Goal: Task Accomplishment & Management: Use online tool/utility

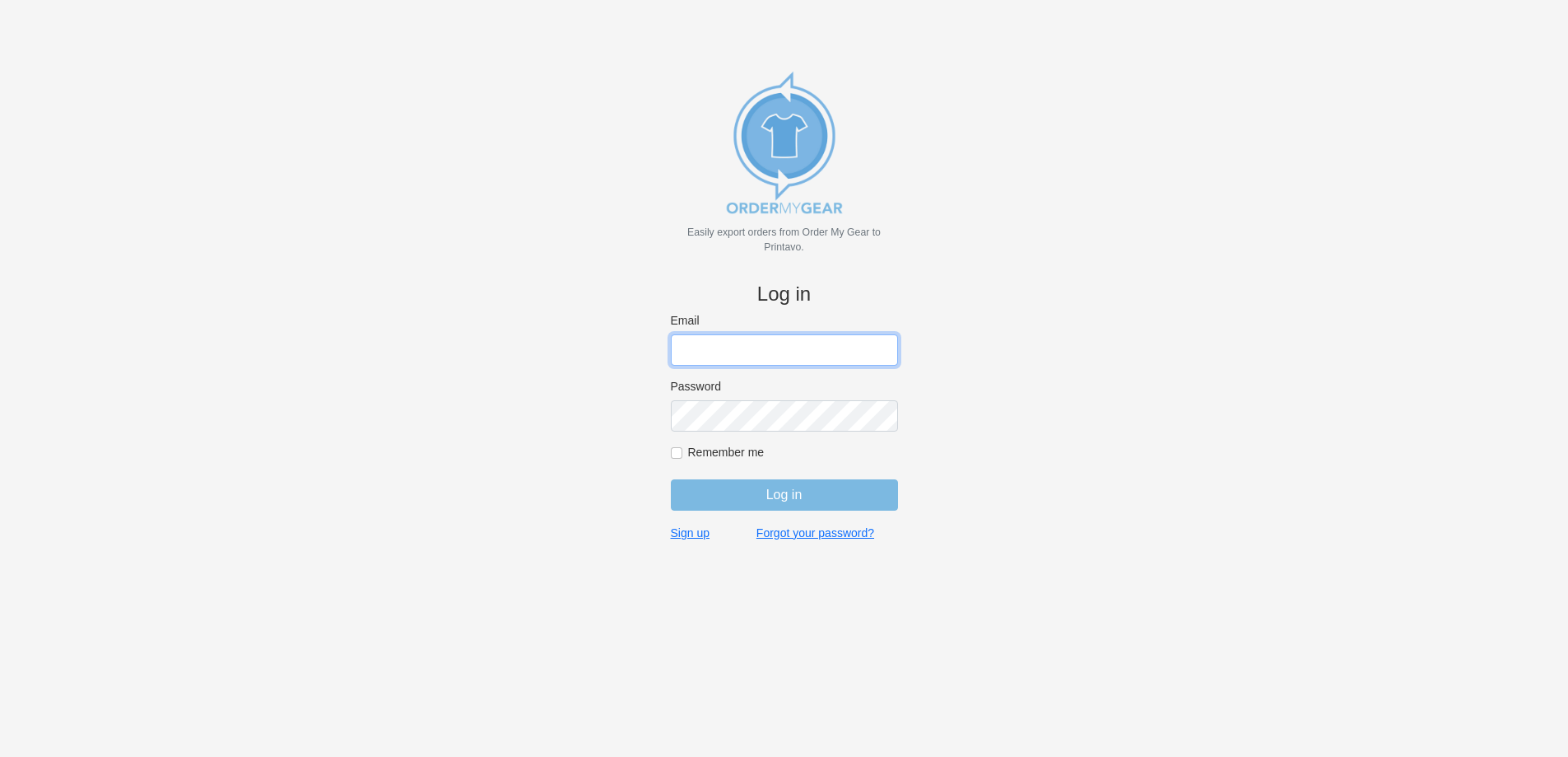
type input "[PERSON_NAME][EMAIL_ADDRESS][DOMAIN_NAME]"
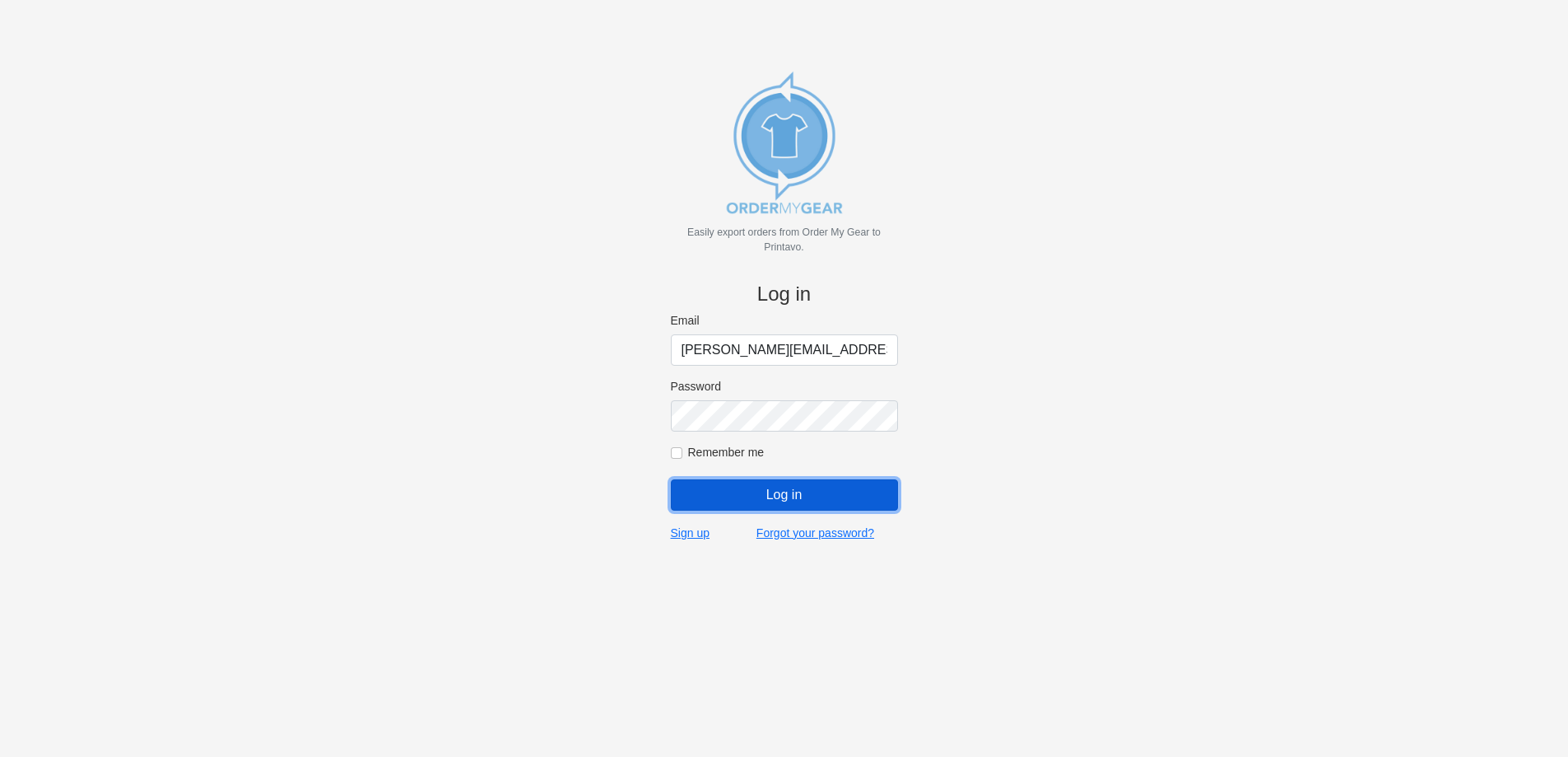
drag, startPoint x: 818, startPoint y: 499, endPoint x: 729, endPoint y: 508, distance: 89.5
click at [818, 499] on input "Log in" at bounding box center [784, 495] width 227 height 31
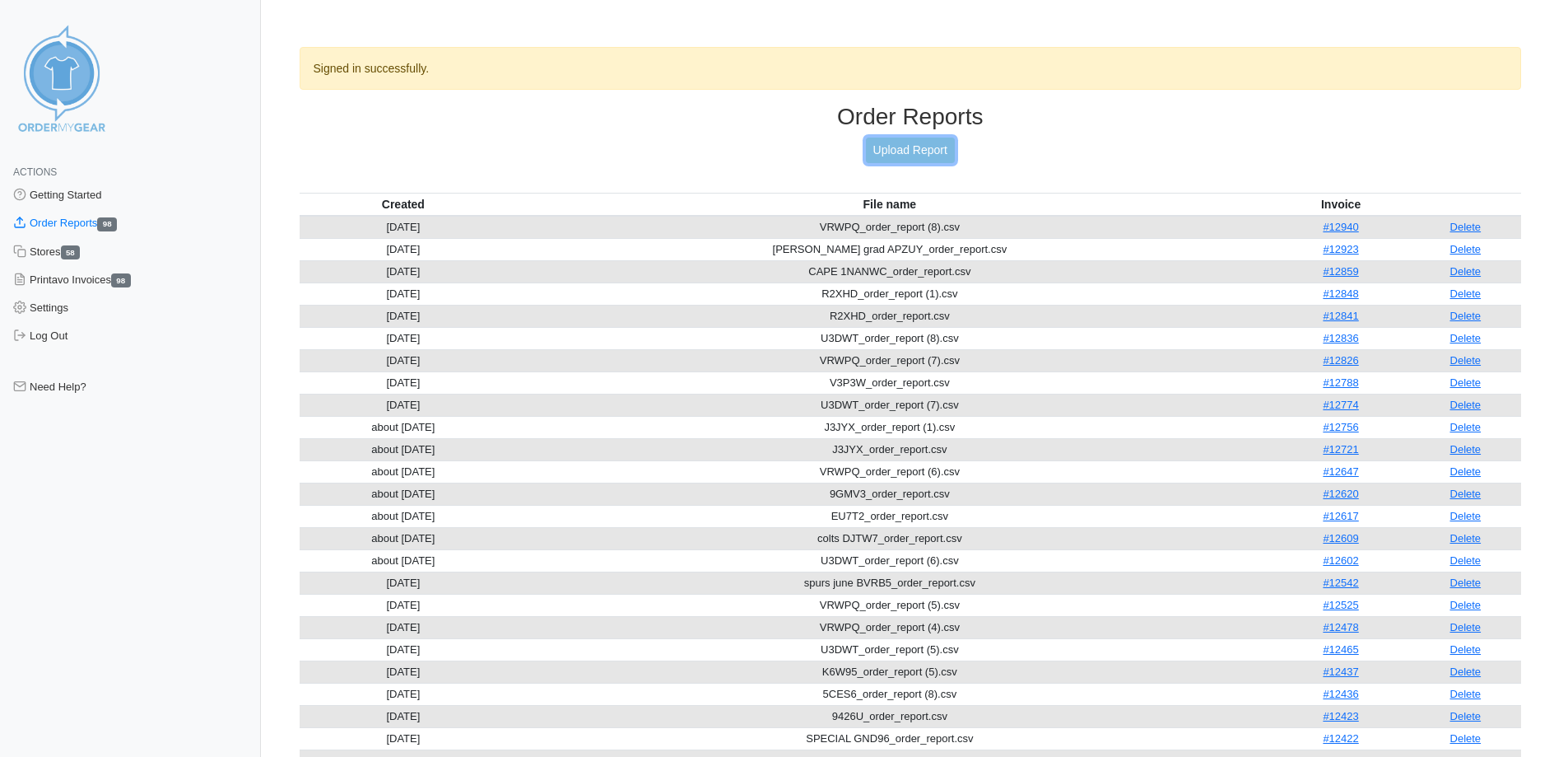
click at [906, 150] on link "Upload Report" at bounding box center [911, 150] width 89 height 26
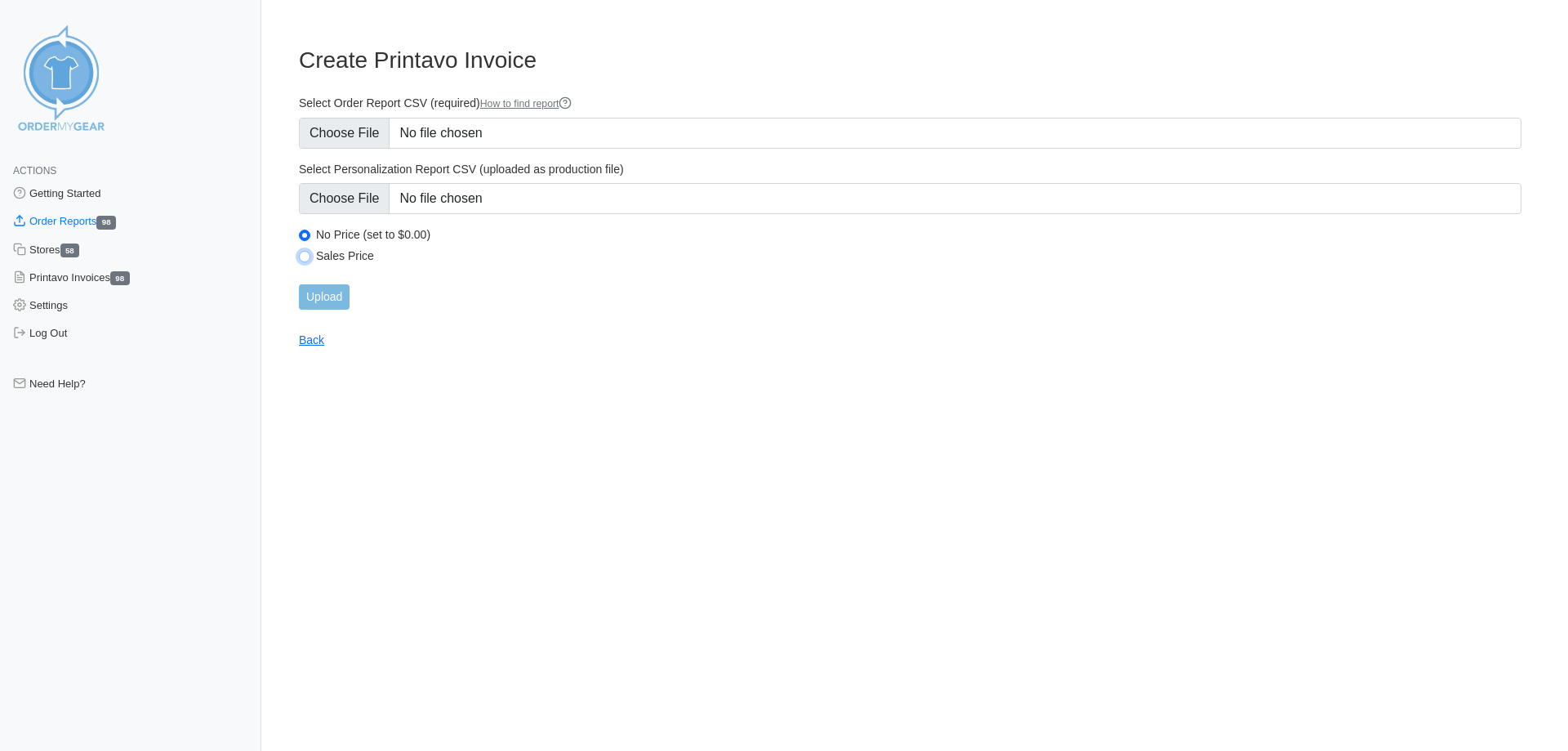
click at [309, 260] on input "Sales Price" at bounding box center [305, 256] width 11 height 11
radio input "true"
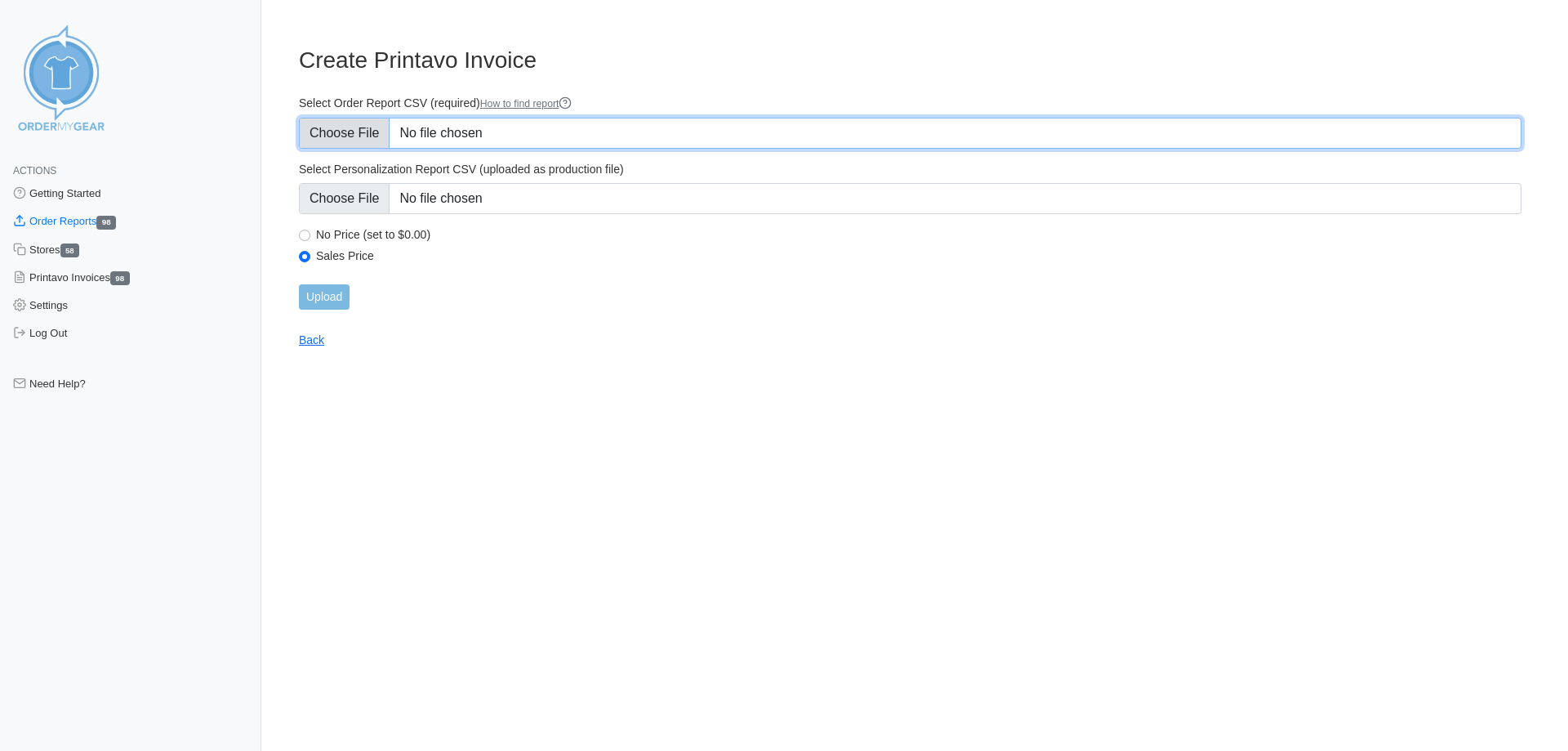
click at [343, 143] on input "Select Order Report CSV (required) How to find report" at bounding box center [910, 132] width 1223 height 31
type input "C:\fakepath\J3JYX_order_report (1).csv"
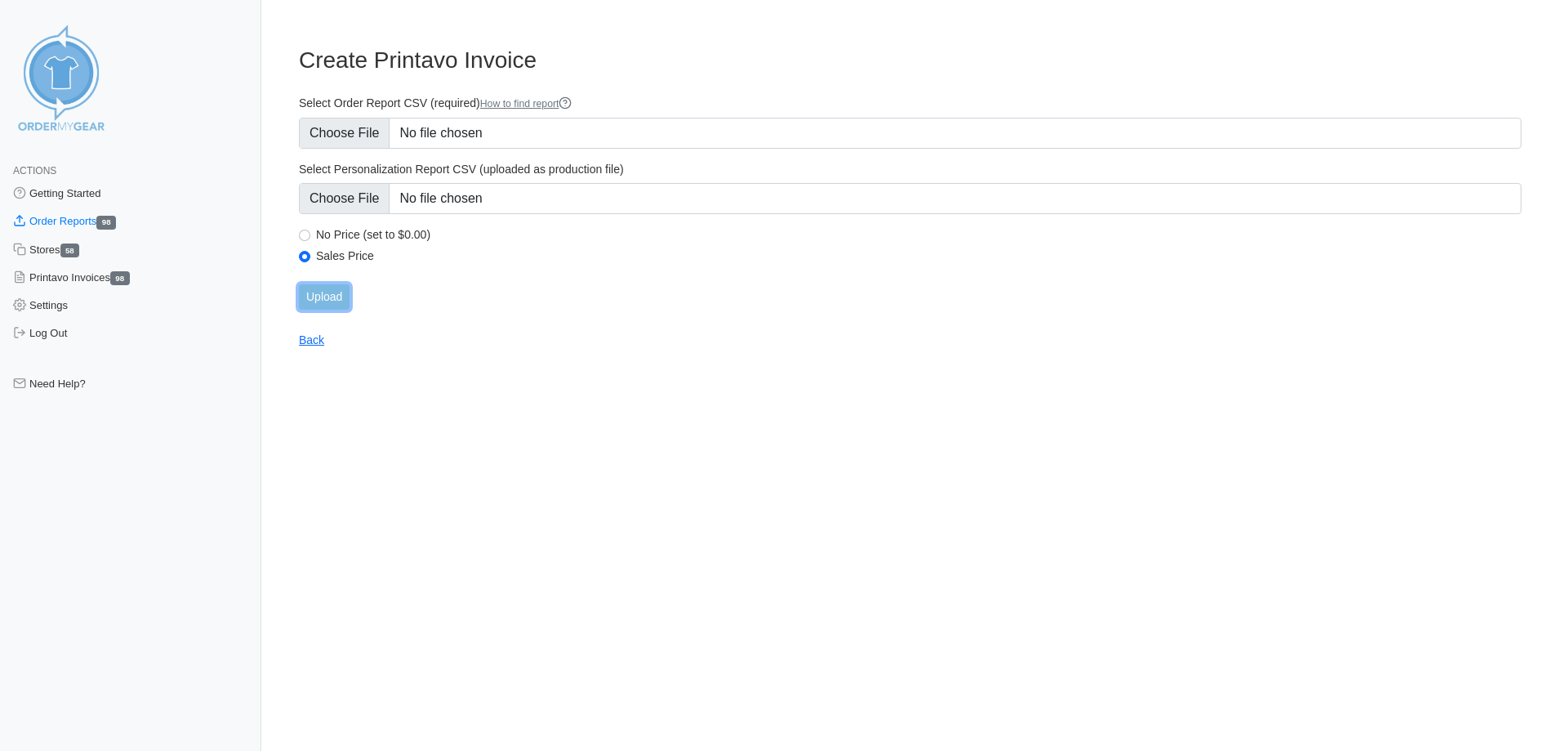
click at [319, 294] on input "Upload" at bounding box center [325, 297] width 51 height 25
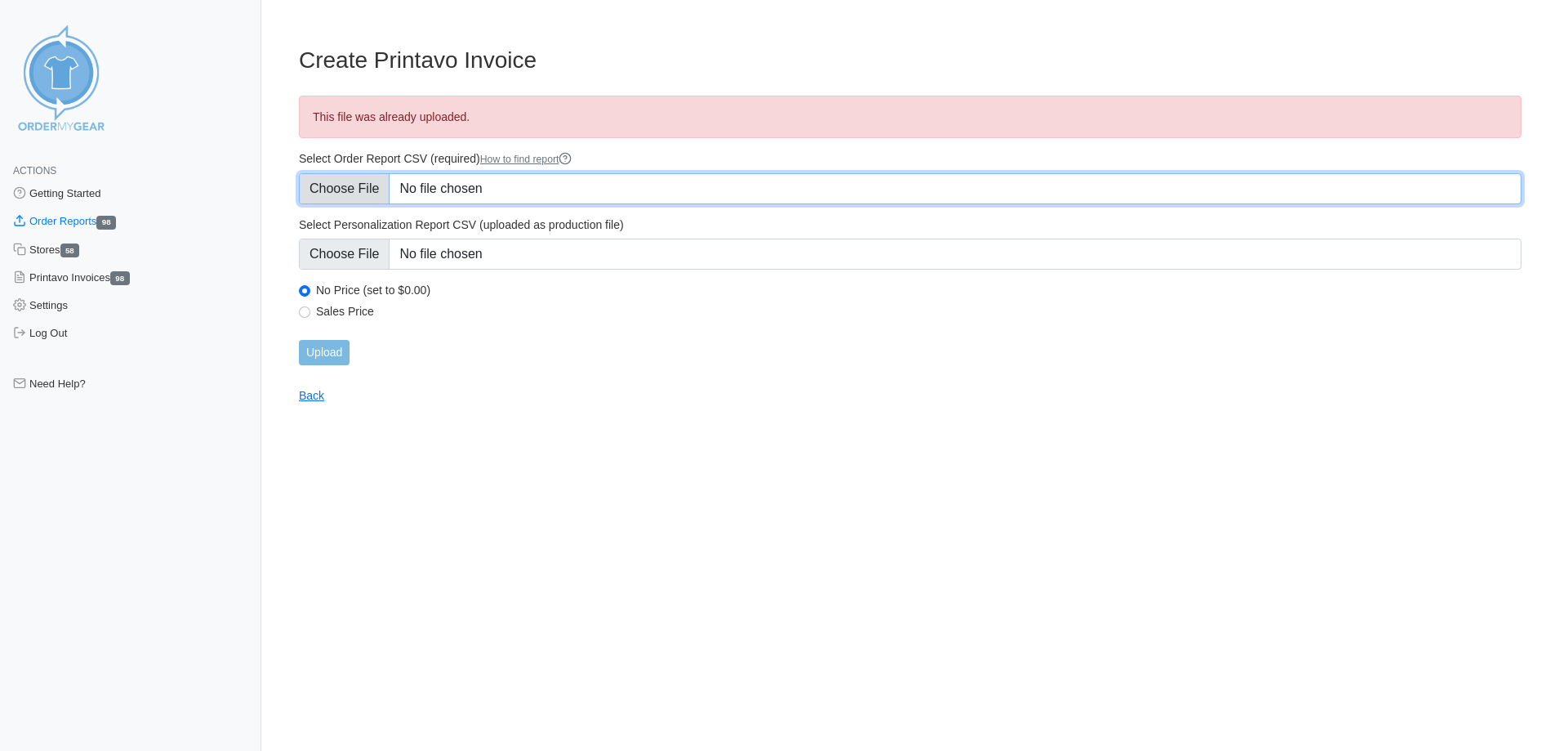
click at [358, 183] on input "Select Order Report CSV (required) How to find report" at bounding box center [910, 189] width 1223 height 31
type input "C:\fakepath\QC9K6_order_report.csv"
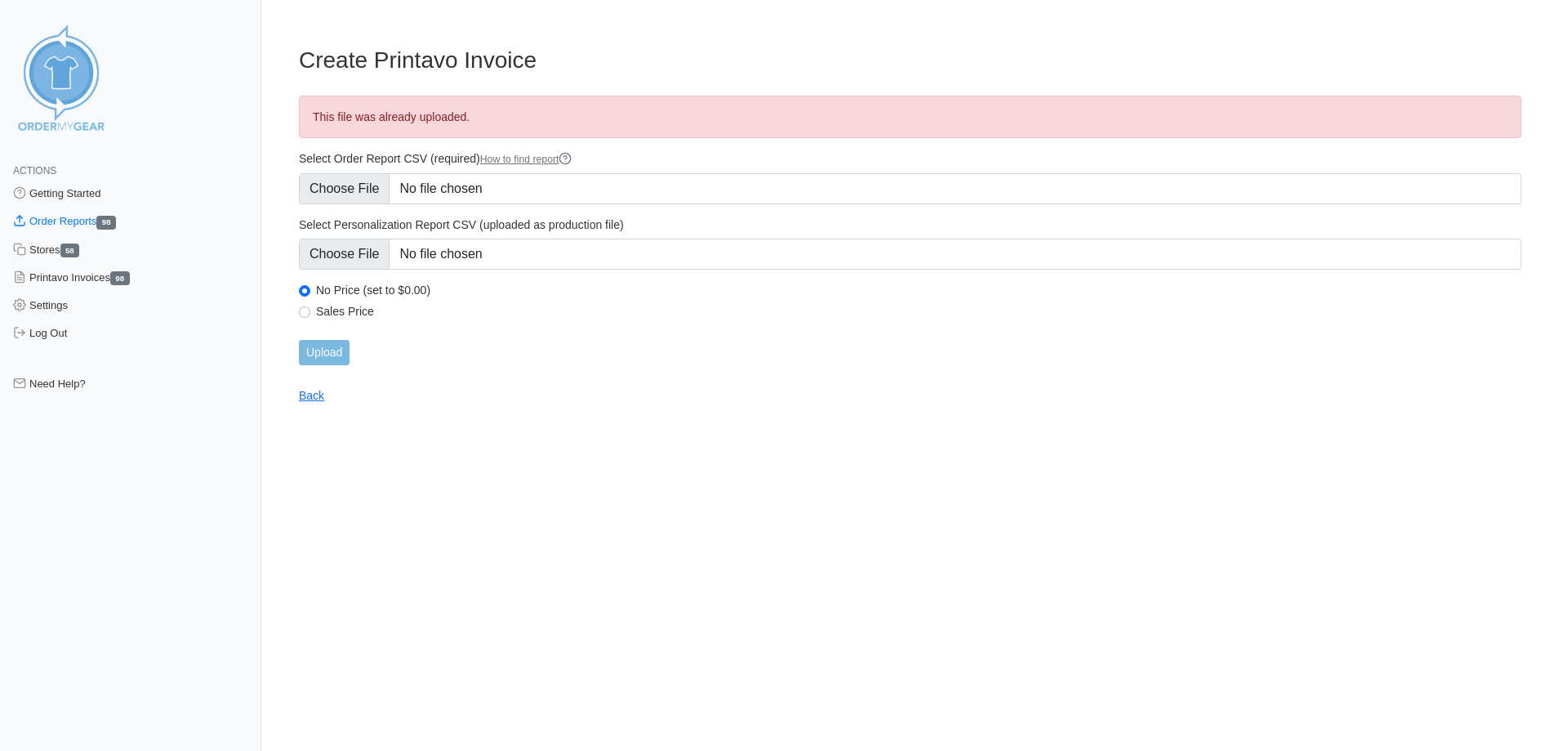
click at [300, 305] on div "Sales Price" at bounding box center [910, 314] width 1223 height 20
click at [305, 315] on input "Sales Price" at bounding box center [305, 312] width 11 height 11
radio input "true"
click at [328, 360] on input "Upload" at bounding box center [325, 352] width 51 height 25
